Goal: Information Seeking & Learning: Learn about a topic

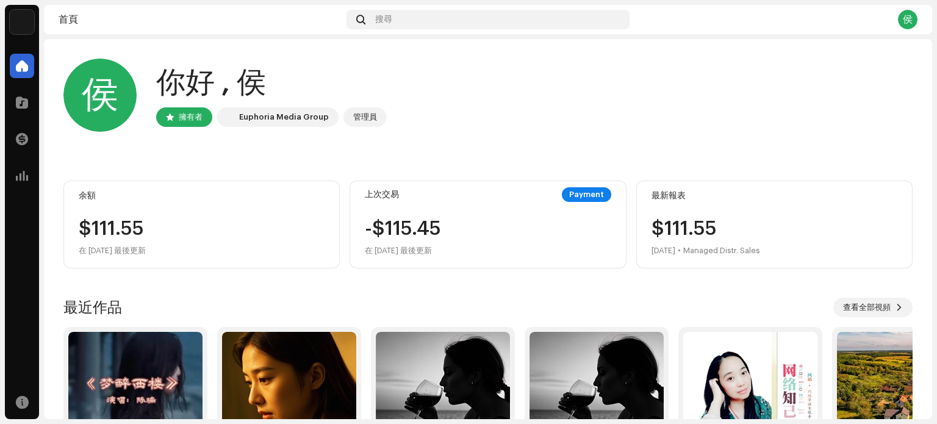
click at [215, 223] on div "$111.55" at bounding box center [202, 229] width 246 height 20
click at [23, 102] on span at bounding box center [22, 103] width 12 height 10
click at [26, 141] on span at bounding box center [22, 139] width 12 height 10
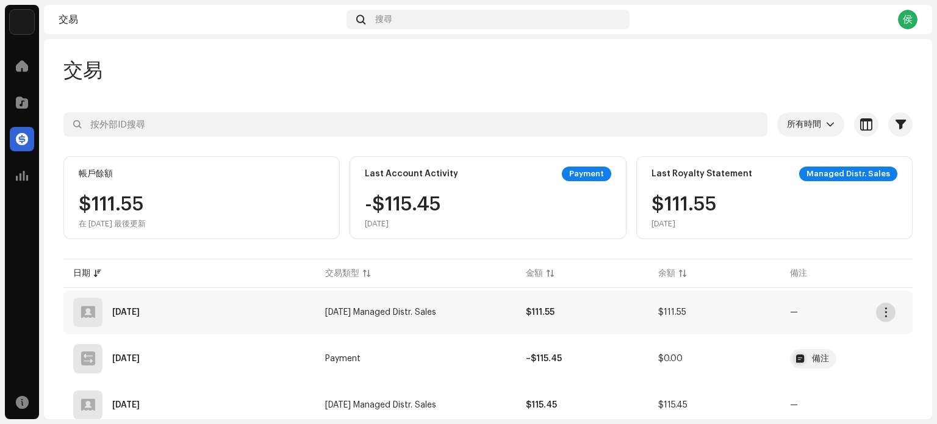
click at [883, 307] on span "button" at bounding box center [885, 312] width 9 height 10
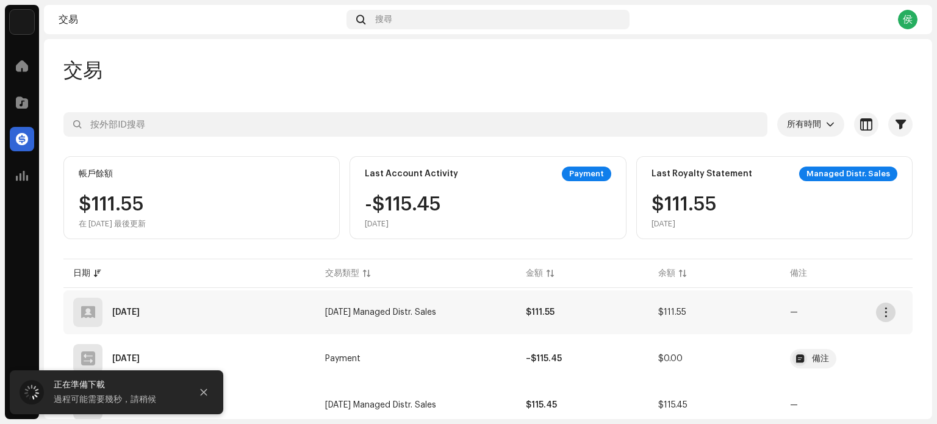
click at [885, 307] on span "button" at bounding box center [885, 312] width 9 height 10
click at [884, 307] on span "button" at bounding box center [885, 312] width 9 height 10
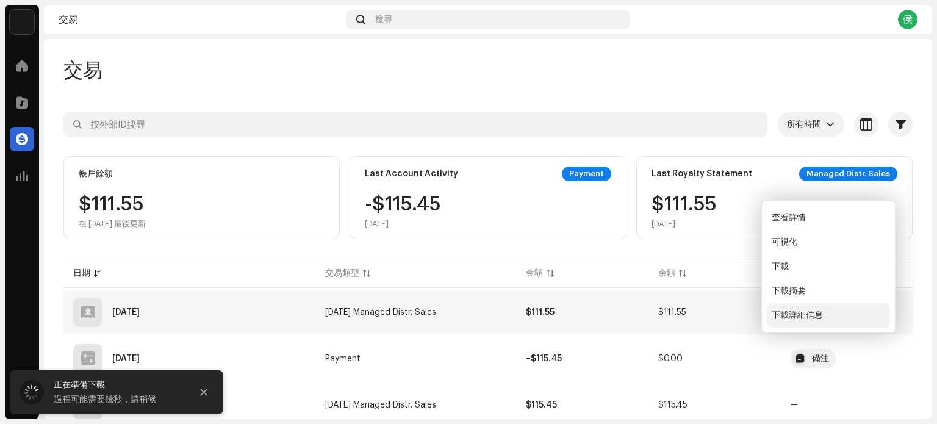
click at [831, 313] on div "下載詳細信息" at bounding box center [827, 315] width 113 height 10
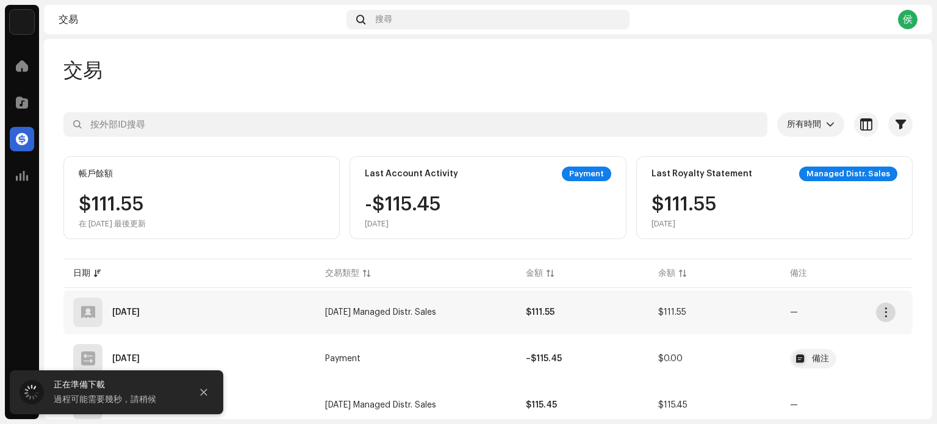
click at [876, 302] on button "button" at bounding box center [886, 312] width 20 height 20
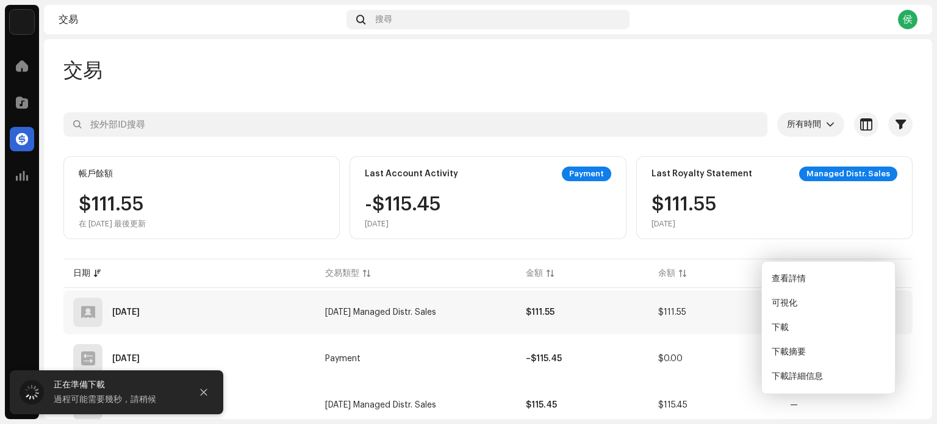
click at [883, 307] on span "button" at bounding box center [885, 312] width 9 height 10
click at [838, 274] on div "查看詳情 可視化 下載 下載摘要 下載詳細信息" at bounding box center [828, 327] width 134 height 133
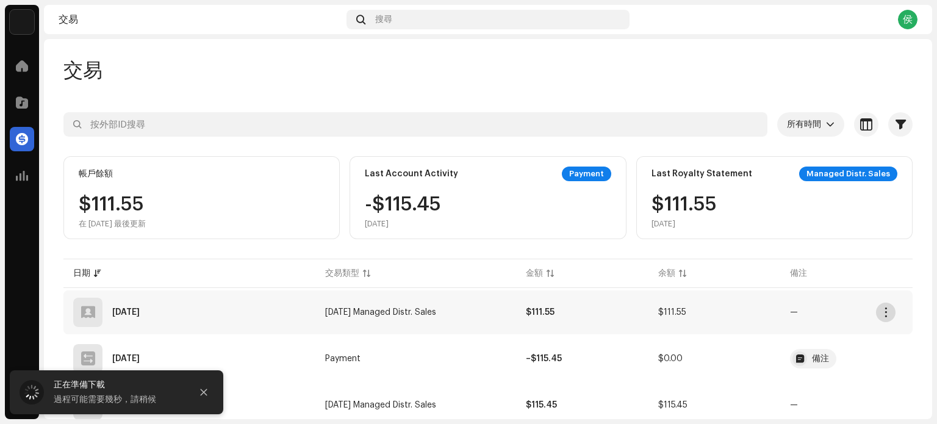
click at [885, 307] on span "button" at bounding box center [885, 312] width 9 height 10
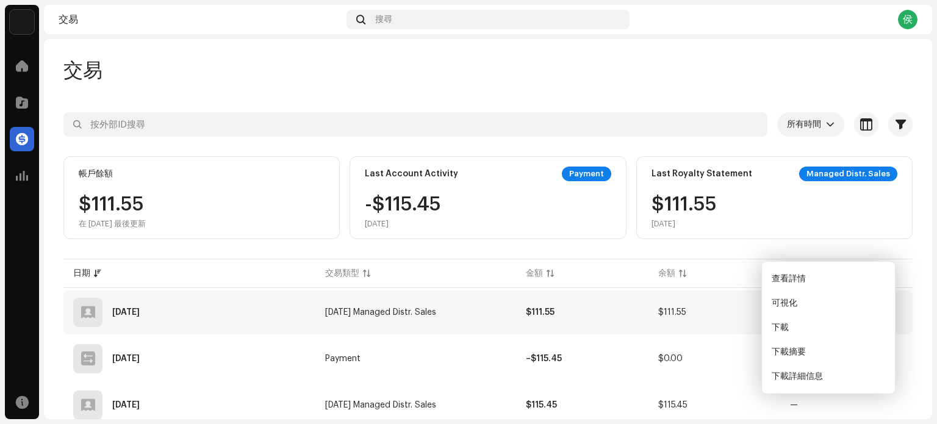
scroll to position [61, 0]
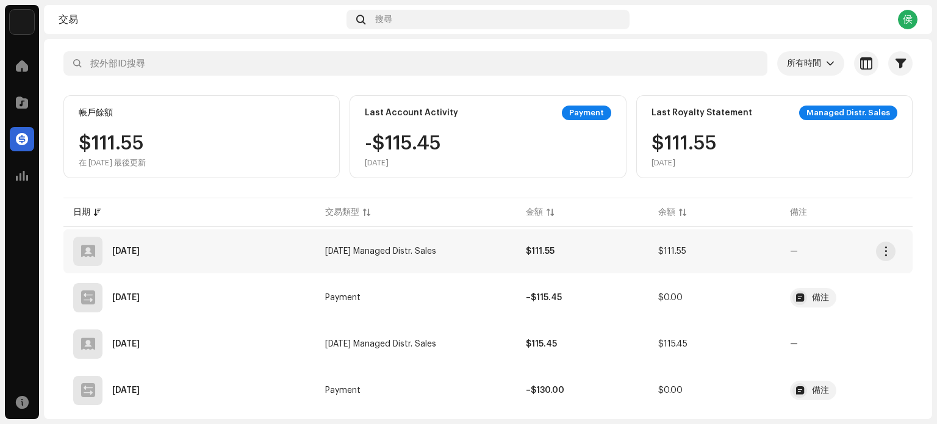
click at [861, 255] on span "—" at bounding box center [846, 251] width 113 height 9
click at [883, 248] on span "button" at bounding box center [885, 251] width 9 height 10
click at [885, 253] on span "button" at bounding box center [885, 251] width 9 height 10
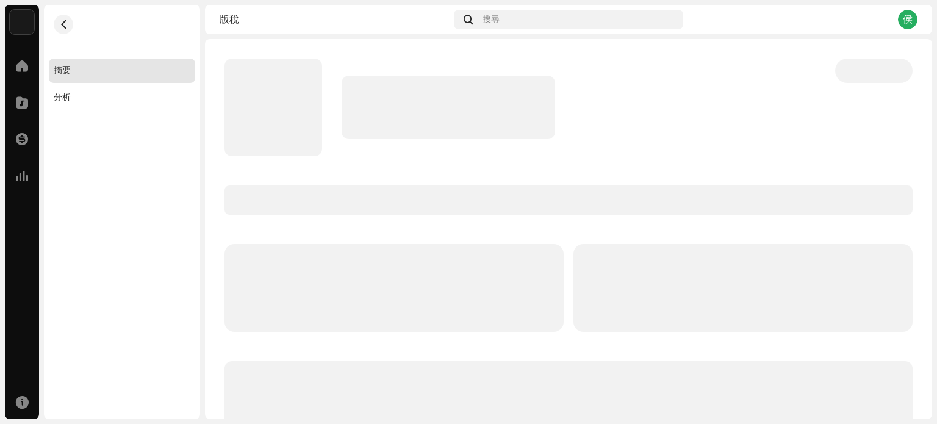
click at [849, 301] on p-skeleton at bounding box center [742, 288] width 339 height 88
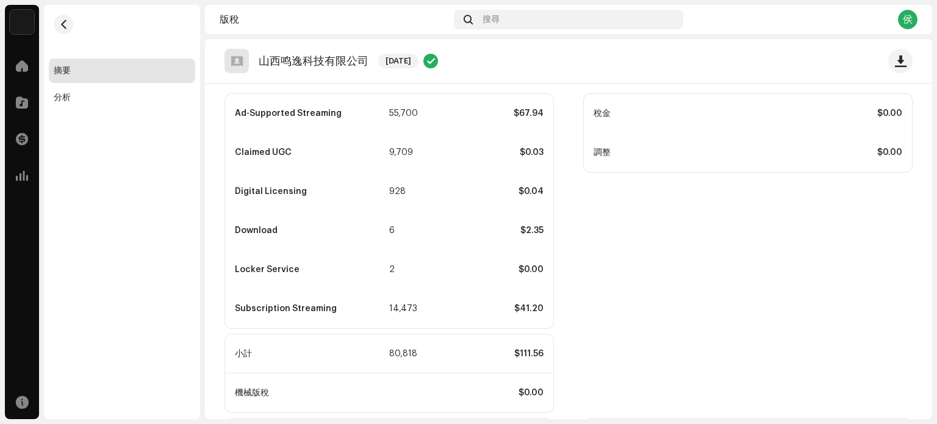
scroll to position [298, 0]
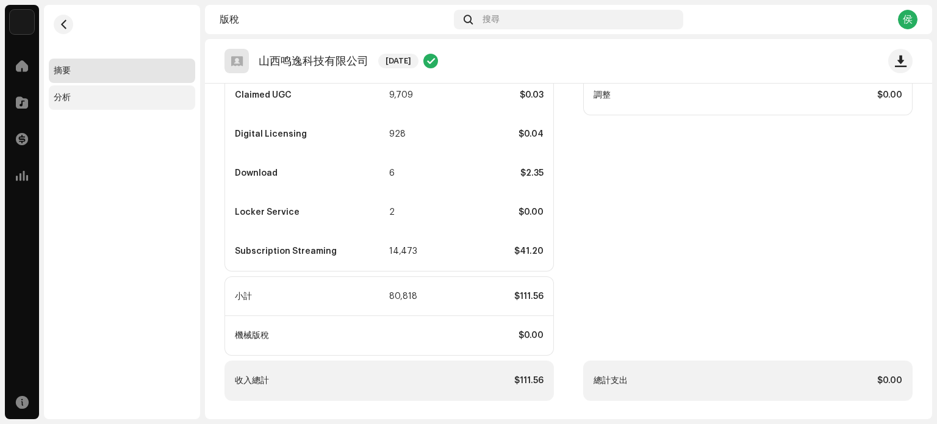
click at [122, 93] on div "分析" at bounding box center [122, 98] width 137 height 10
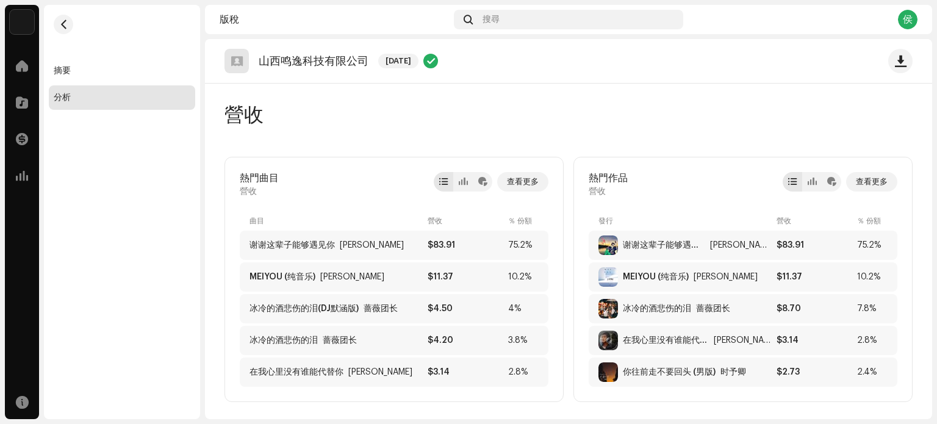
click at [395, 127] on re-m-page-header "營收" at bounding box center [568, 120] width 688 height 73
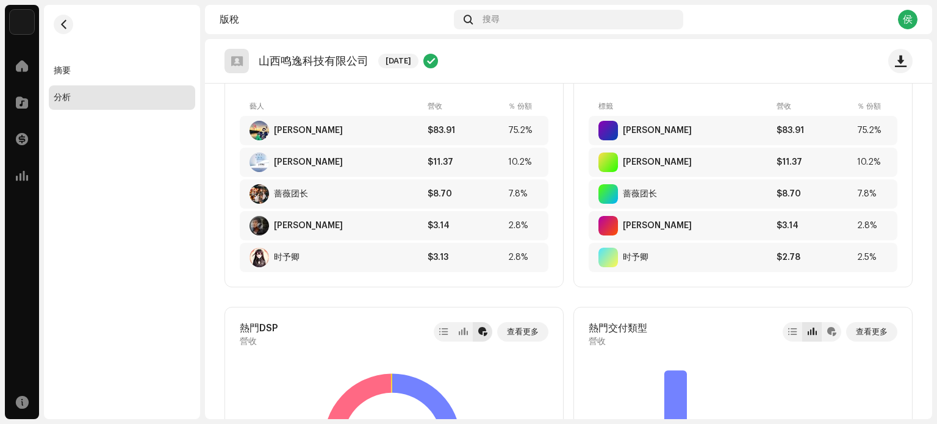
scroll to position [246, 0]
